Goal: Transaction & Acquisition: Book appointment/travel/reservation

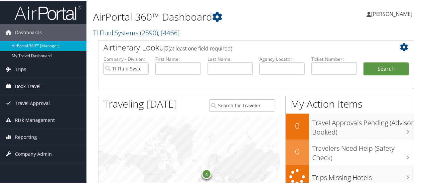
click at [30, 84] on span "Book Travel" at bounding box center [28, 86] width 26 height 17
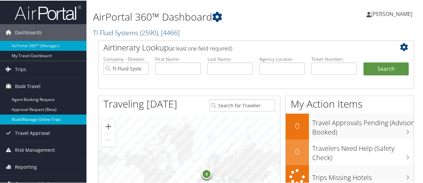
click at [29, 119] on link "Book/Manage Online Trips" at bounding box center [43, 119] width 86 height 10
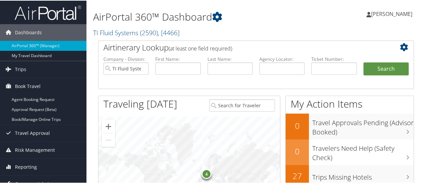
click at [397, 12] on span "[PERSON_NAME]" at bounding box center [391, 13] width 41 height 7
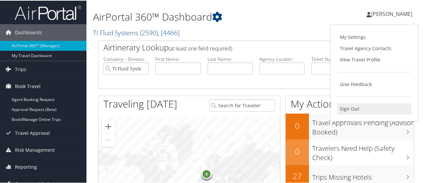
click at [355, 108] on link "Sign Out" at bounding box center [374, 108] width 74 height 11
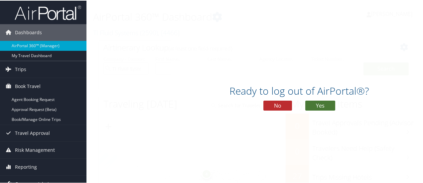
click at [316, 107] on button "Yes" at bounding box center [320, 105] width 30 height 10
